Goal: Information Seeking & Learning: Learn about a topic

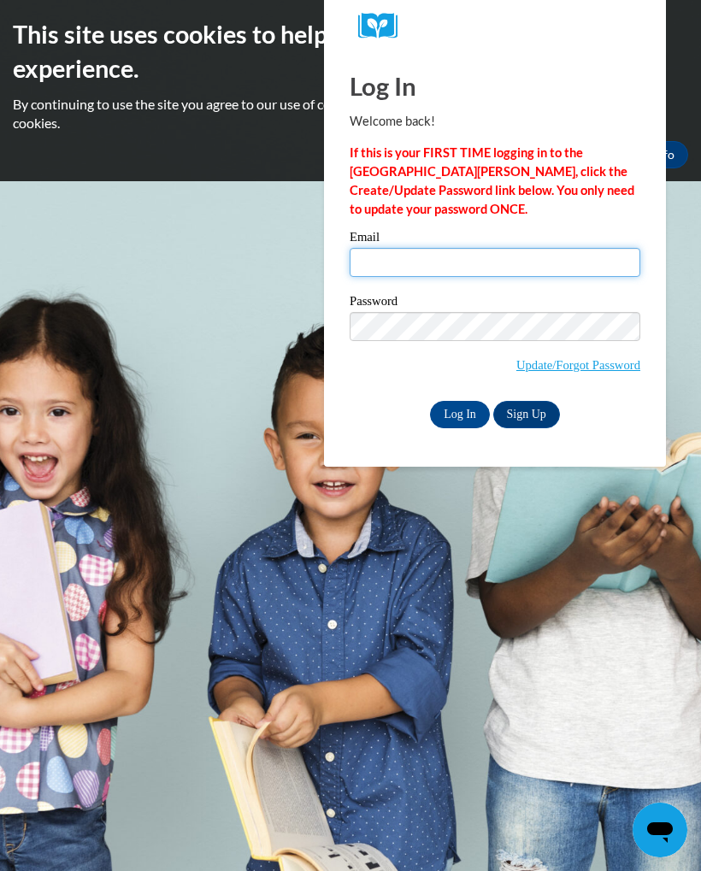
click at [375, 262] on input "Email" at bounding box center [495, 262] width 291 height 29
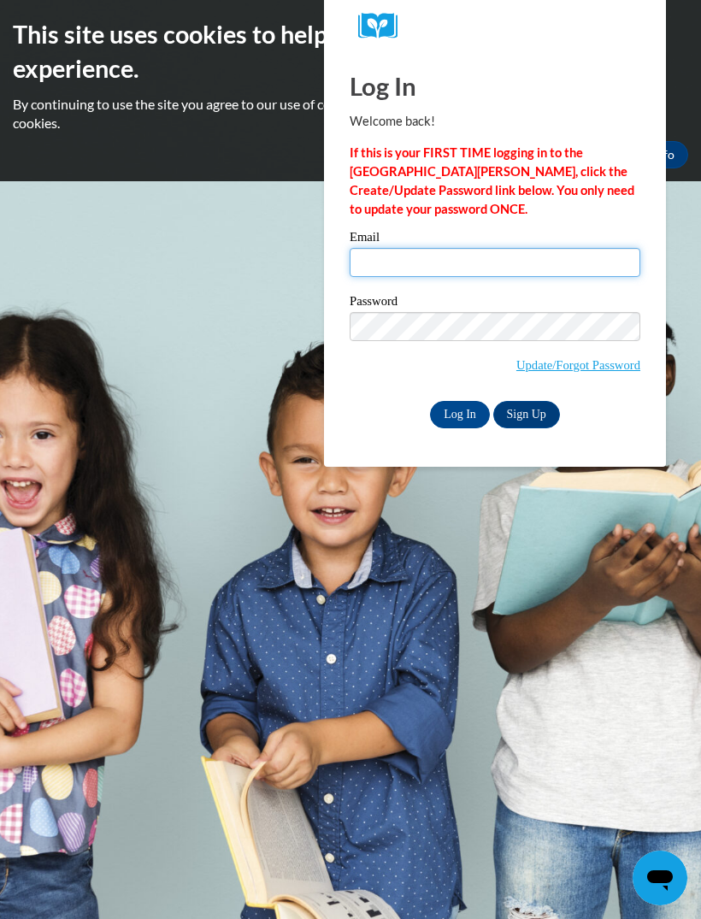
click at [389, 276] on input "Email" at bounding box center [495, 262] width 291 height 29
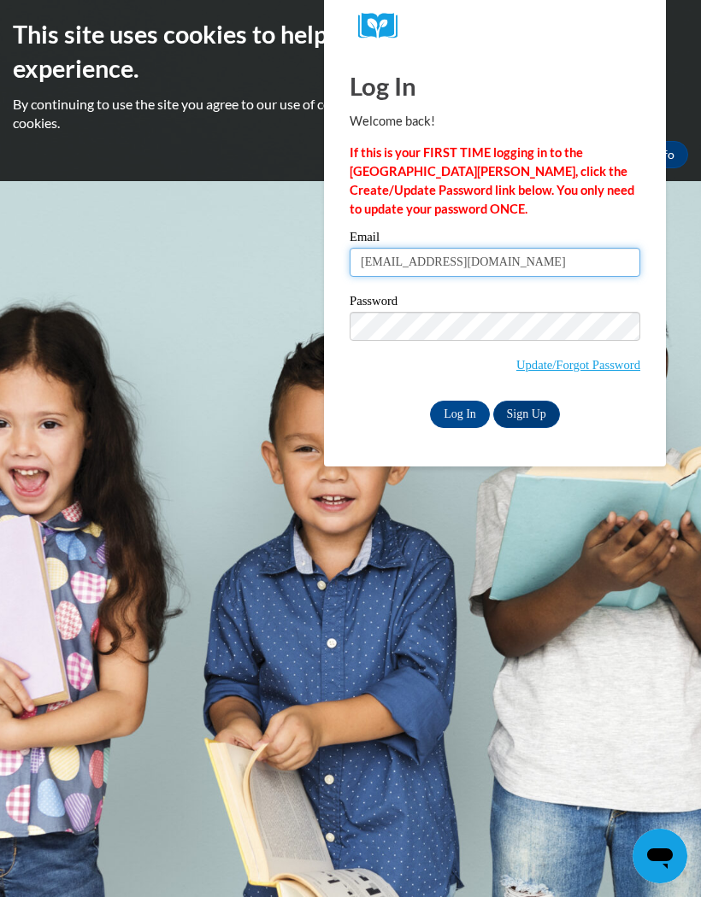
type input "thunter.knowledgeehs@gmail.com"
click at [453, 415] on input "Log In" at bounding box center [460, 414] width 60 height 27
click at [454, 415] on input "Log In" at bounding box center [460, 414] width 60 height 27
click at [435, 485] on body "This site uses cookies to help improve your learning experience. By continuing …" at bounding box center [350, 448] width 701 height 897
click at [444, 424] on input "Log In" at bounding box center [460, 414] width 60 height 27
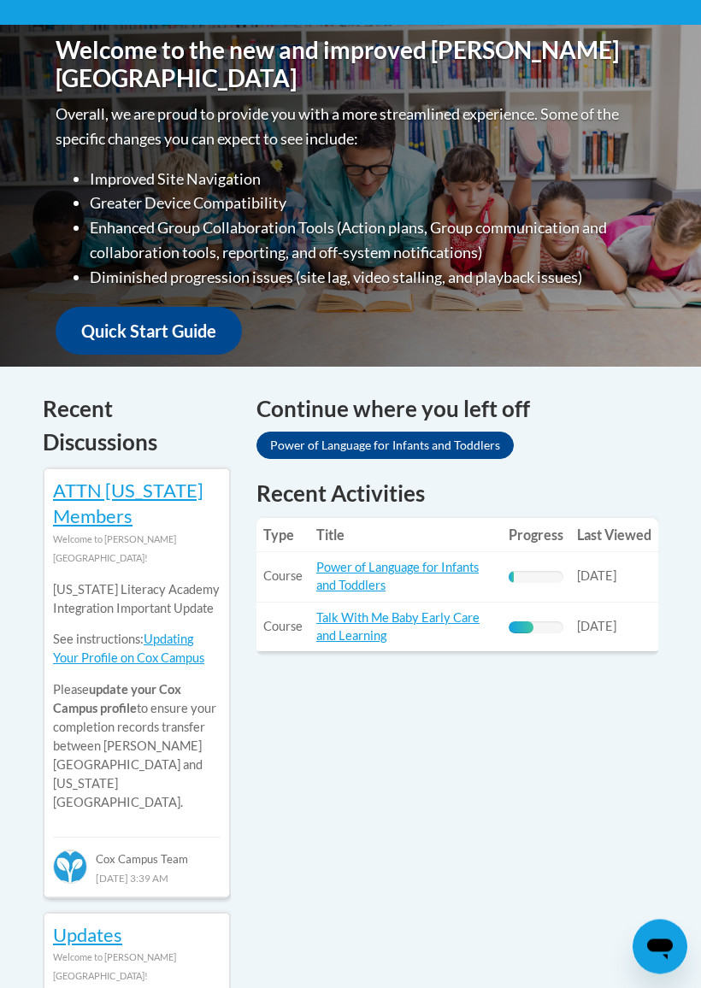
scroll to position [456, 0]
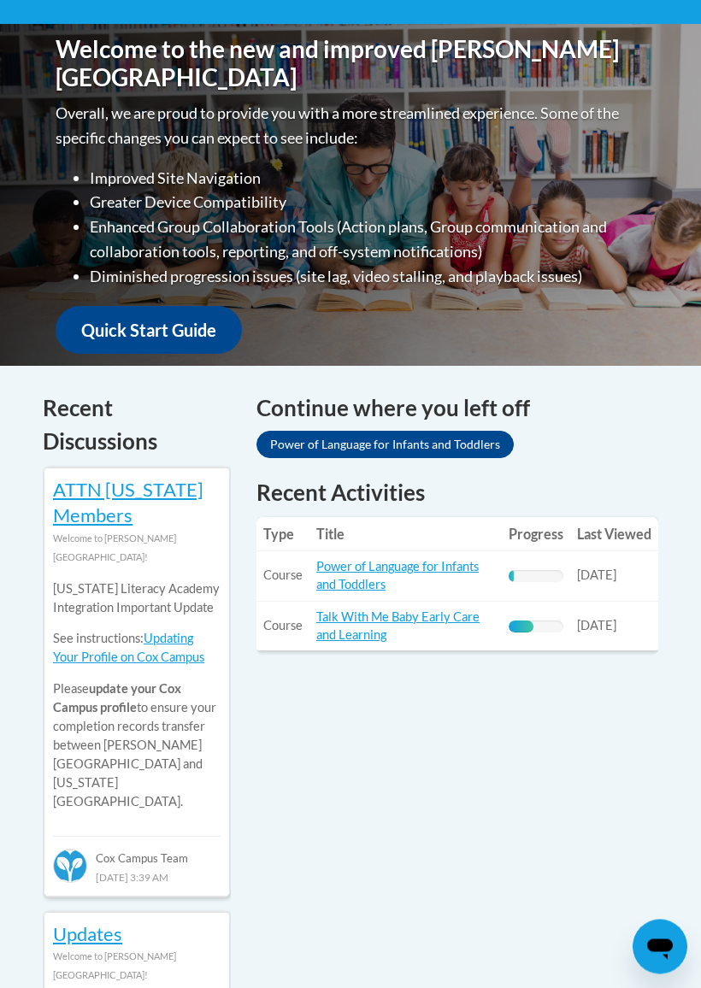
click at [329, 580] on link "Power of Language for Infants and Toddlers" at bounding box center [397, 576] width 162 height 32
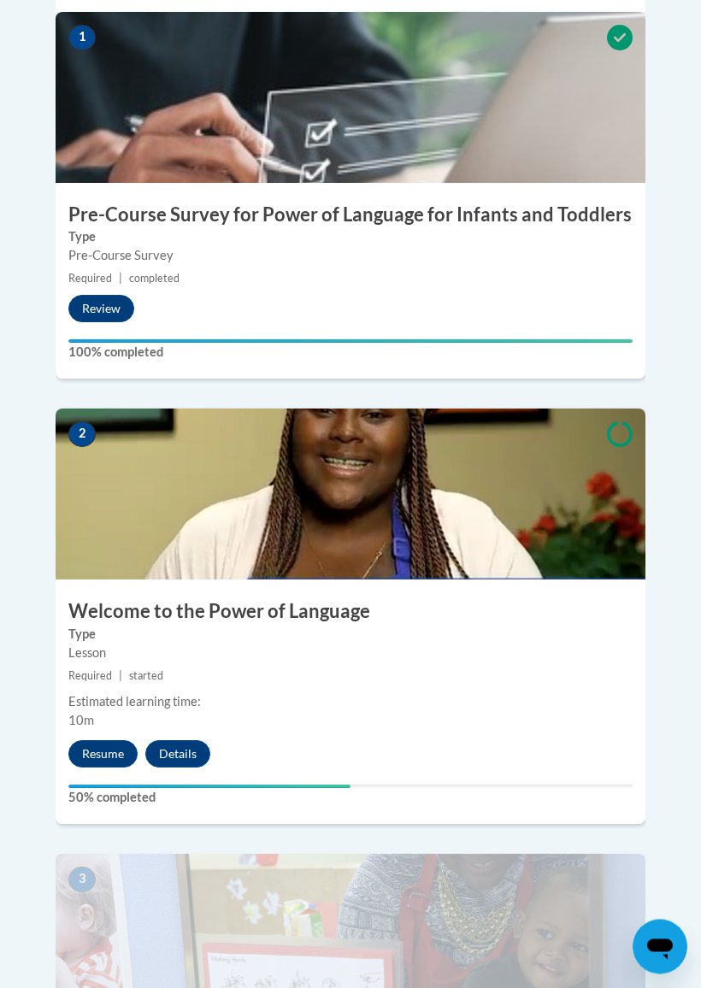
click at [94, 741] on button "Resume" at bounding box center [102, 754] width 69 height 27
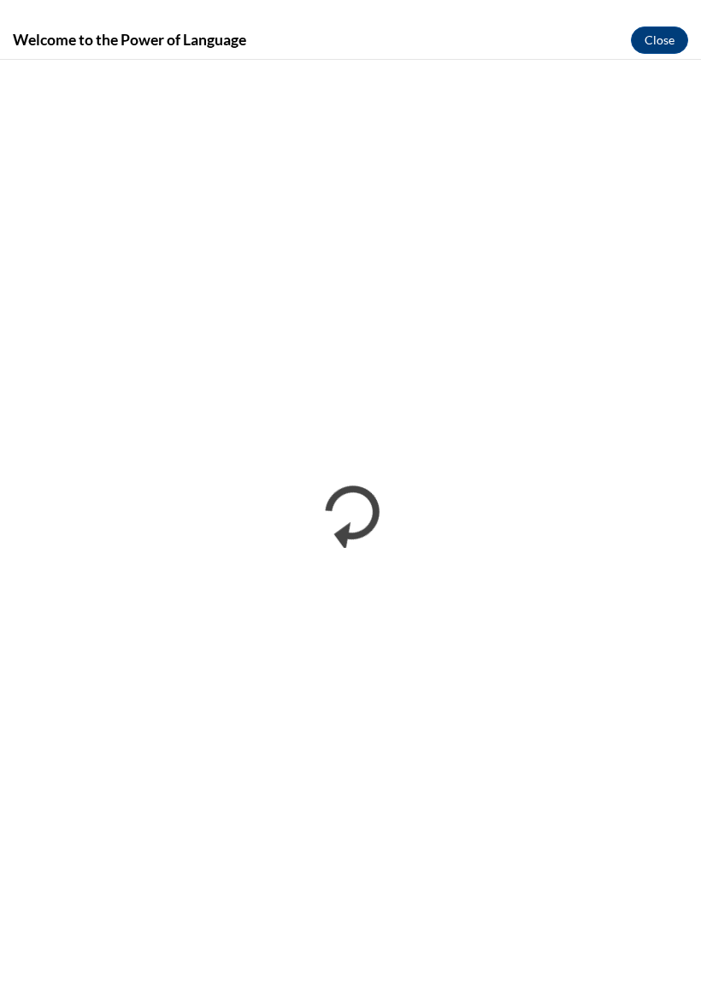
scroll to position [780, 0]
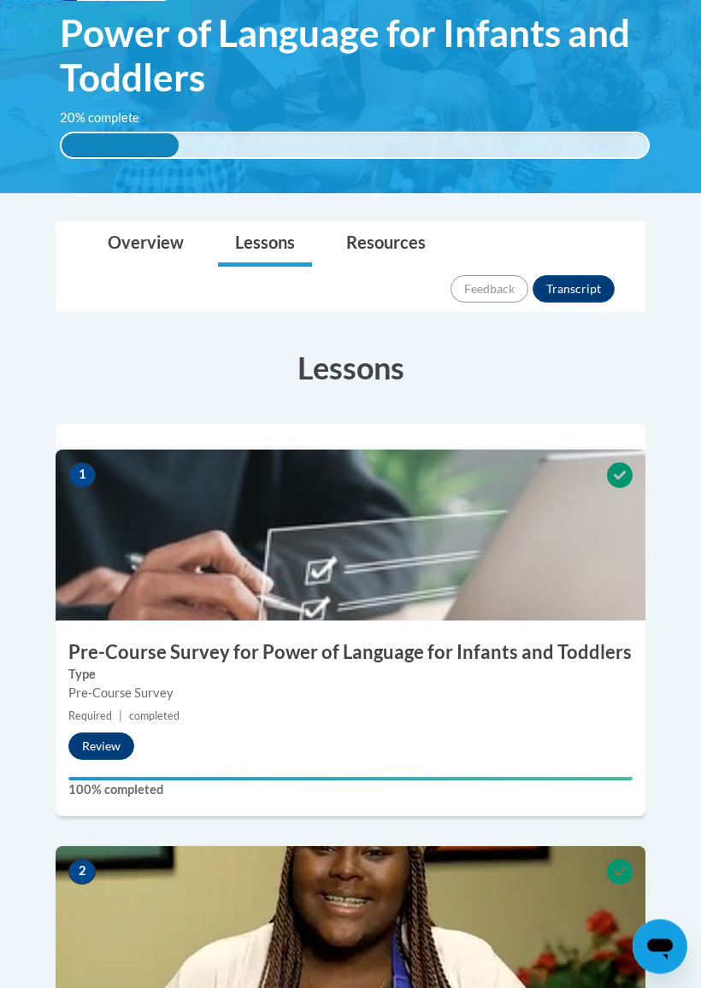
click at [92, 733] on button "Review" at bounding box center [101, 746] width 66 height 27
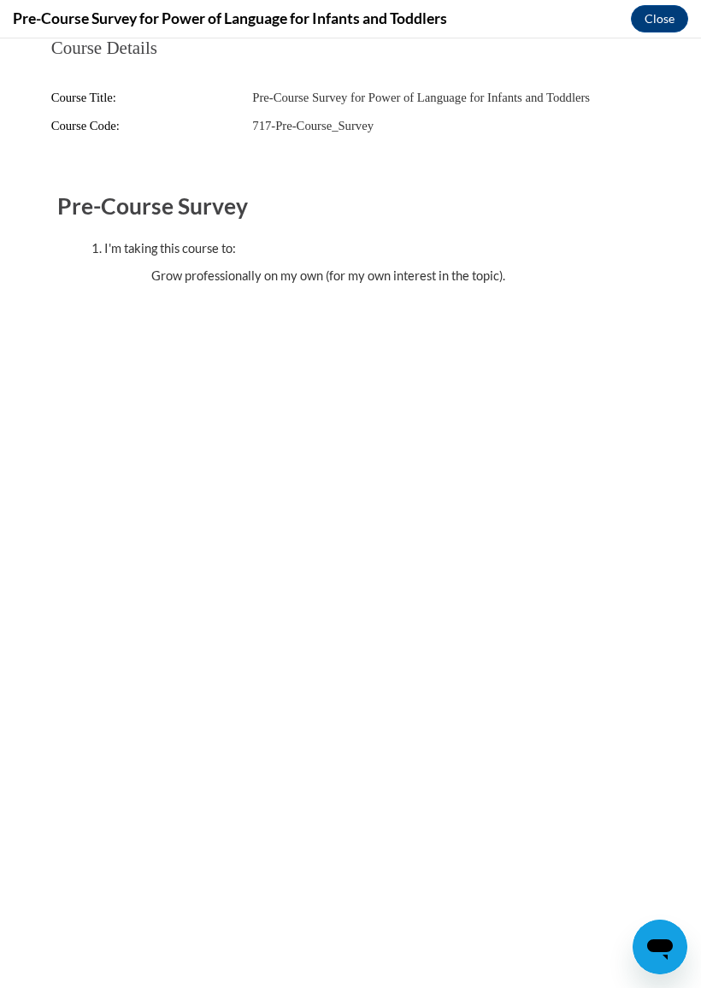
click at [659, 19] on button "Close" at bounding box center [659, 18] width 57 height 27
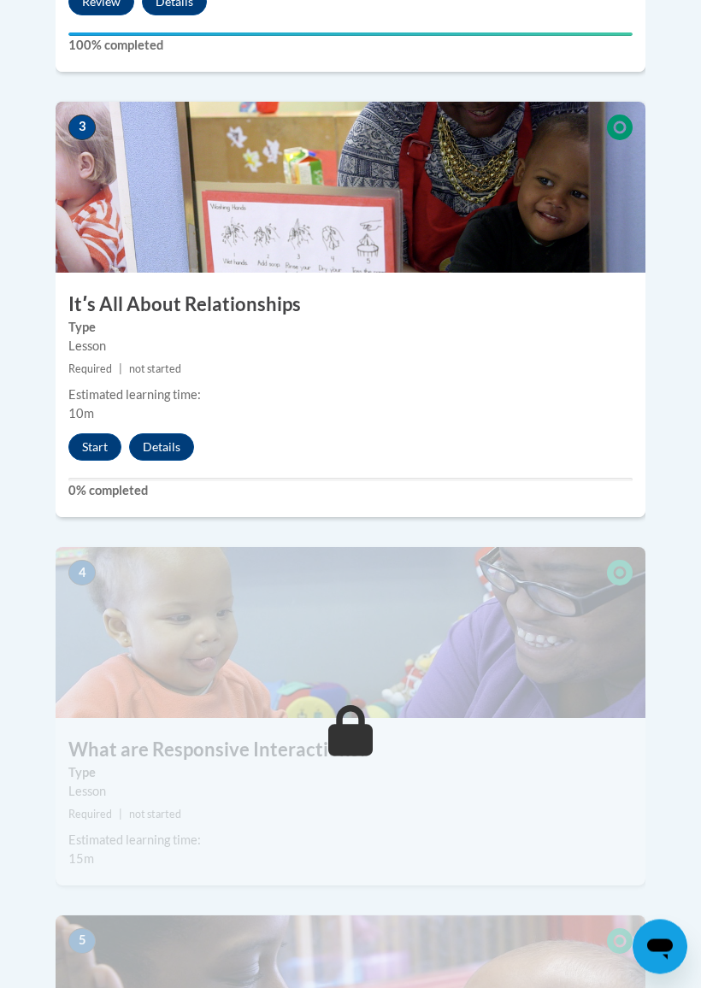
scroll to position [1535, 0]
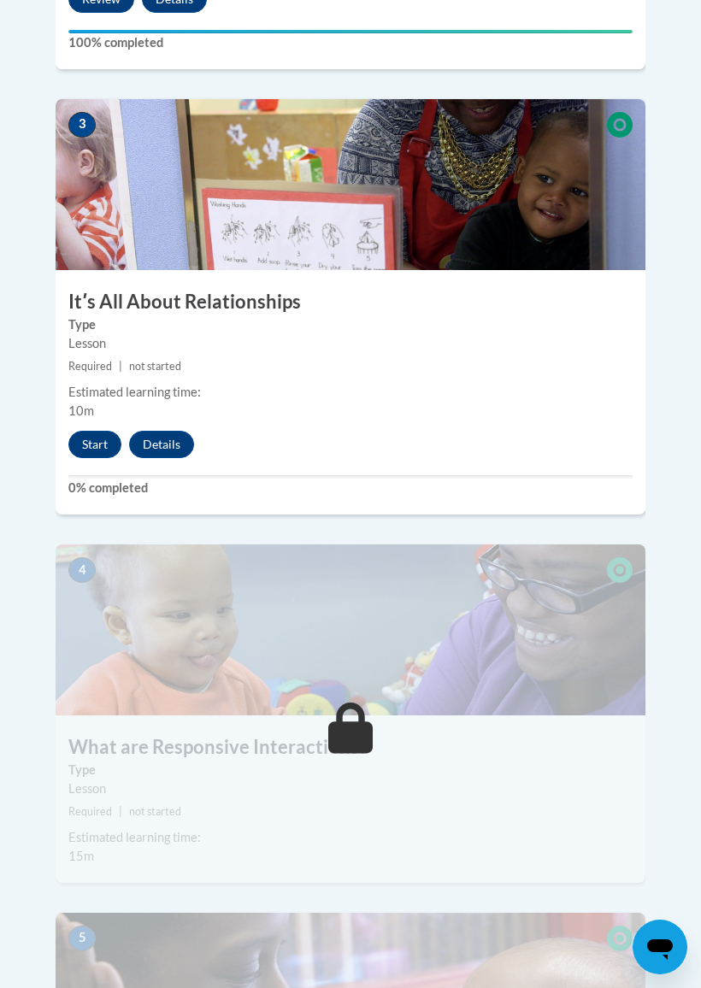
click at [93, 431] on button "Start" at bounding box center [94, 444] width 53 height 27
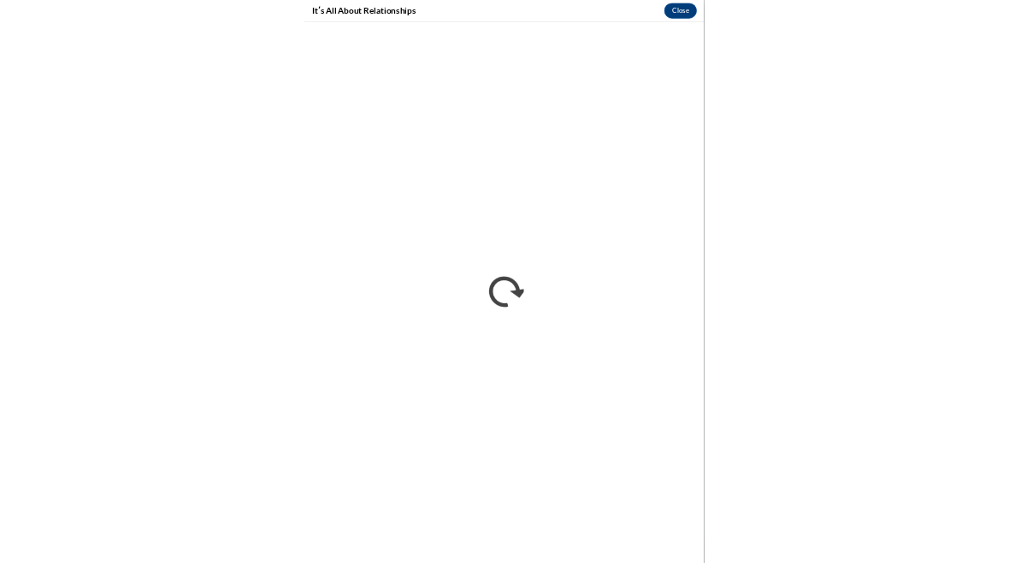
scroll to position [1583, 0]
